Goal: Find specific page/section: Find specific page/section

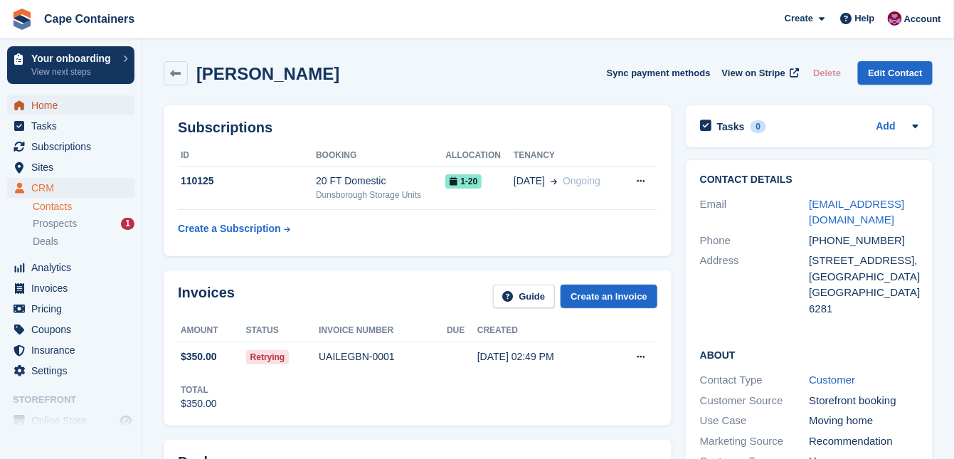
click at [60, 107] on span "Home" at bounding box center [73, 105] width 85 height 20
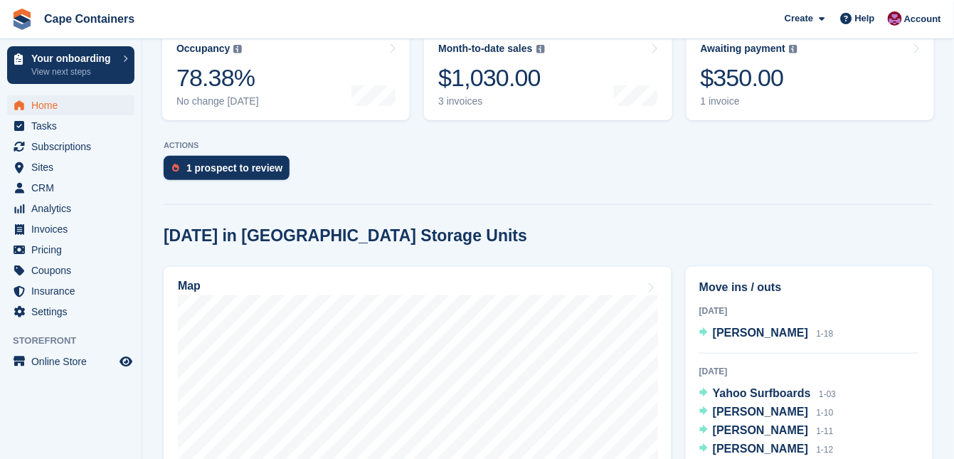
scroll to position [341, 0]
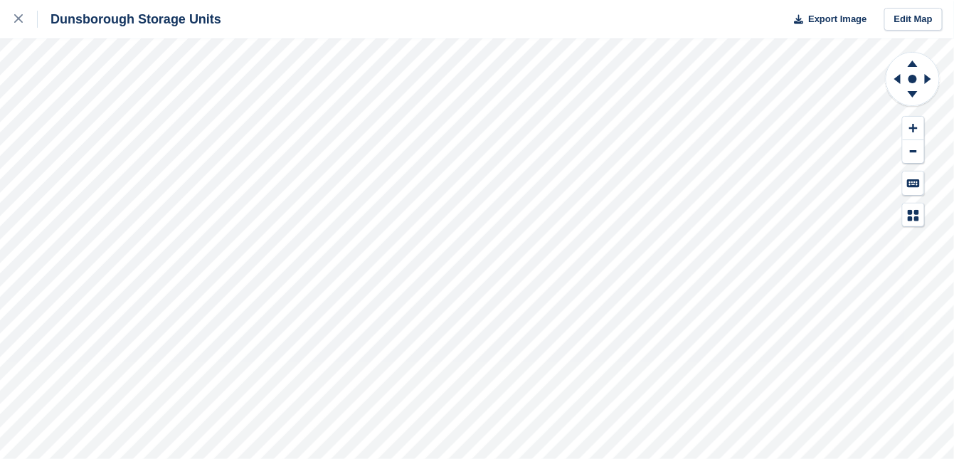
click at [913, 64] on icon at bounding box center [912, 63] width 10 height 6
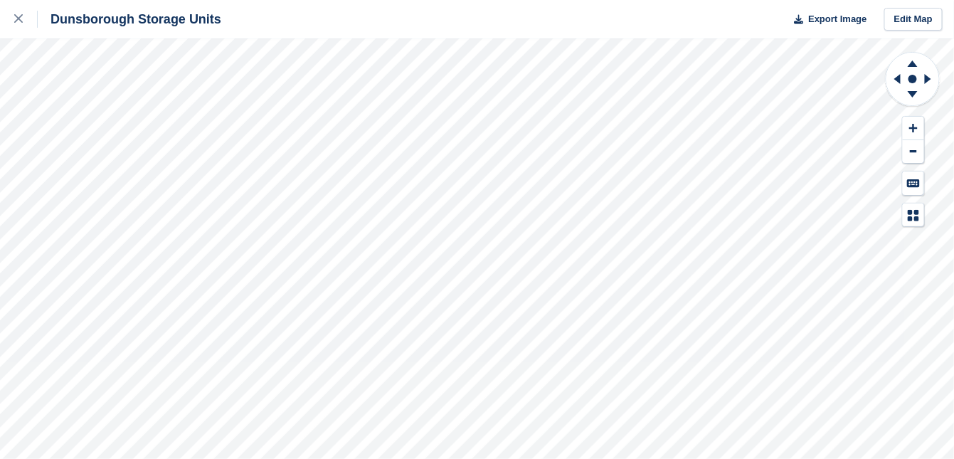
click at [913, 64] on icon at bounding box center [912, 63] width 10 height 6
